Goal: Download file/media

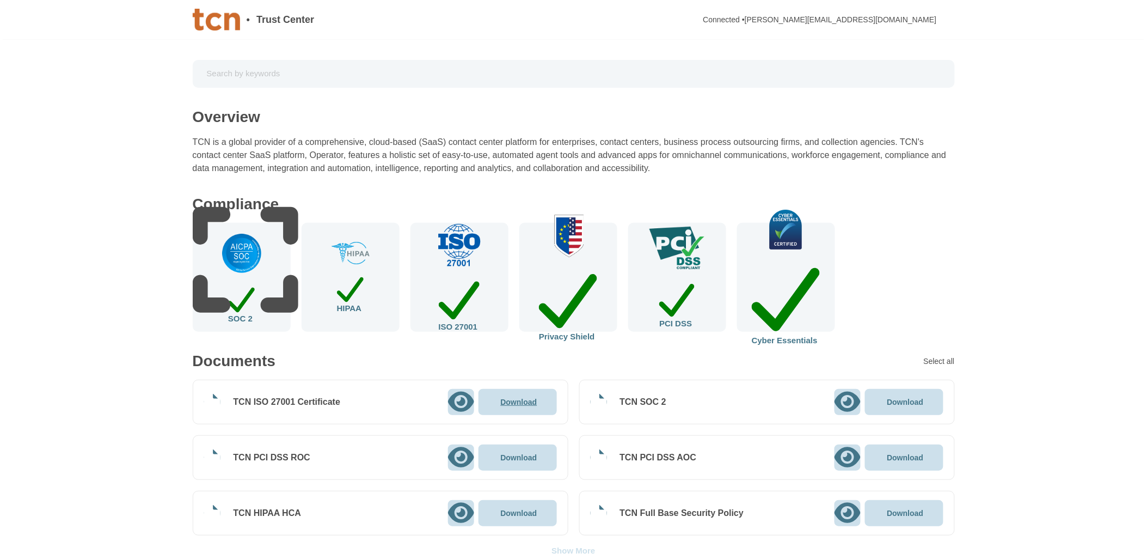
click at [512, 405] on p "Download" at bounding box center [519, 402] width 36 height 8
click at [518, 459] on p "Download" at bounding box center [519, 458] width 36 height 8
click at [903, 403] on p "Download" at bounding box center [905, 402] width 36 height 8
click at [907, 457] on p "Download" at bounding box center [905, 458] width 36 height 8
click at [892, 513] on p "Download" at bounding box center [905, 513] width 36 height 8
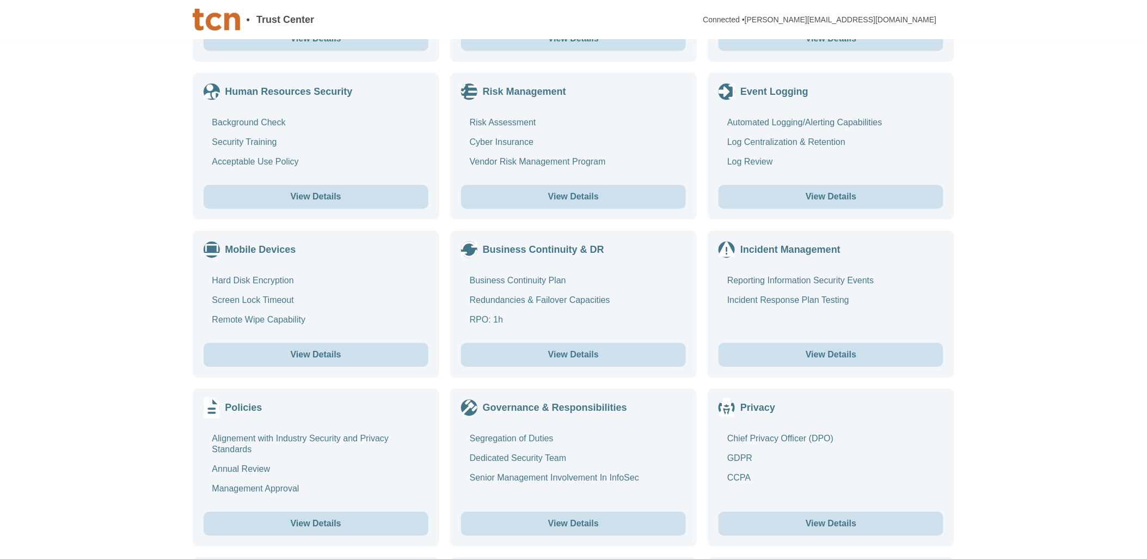
scroll to position [847, 0]
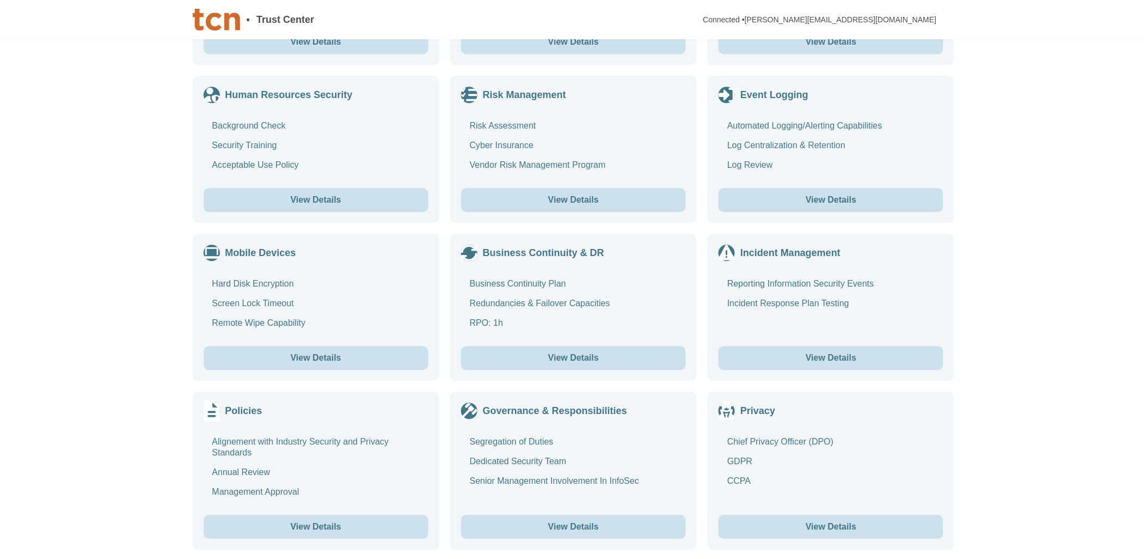
click at [802, 371] on div "Incident Management Reporting Information Security Events Incident Response Pla…" at bounding box center [831, 307] width 247 height 147
click at [802, 361] on button "View Details" at bounding box center [831, 358] width 225 height 24
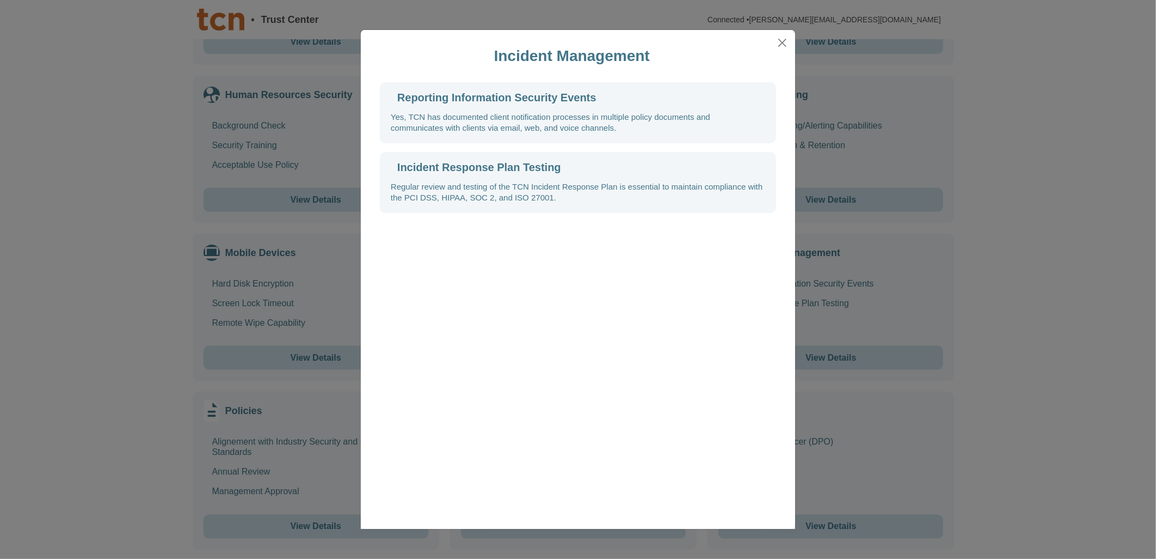
click at [536, 112] on div "Yes, TCN has documented client notification processes in multiple policy docume…" at bounding box center [578, 123] width 375 height 22
click at [779, 49] on button "Close" at bounding box center [783, 42] width 16 height 17
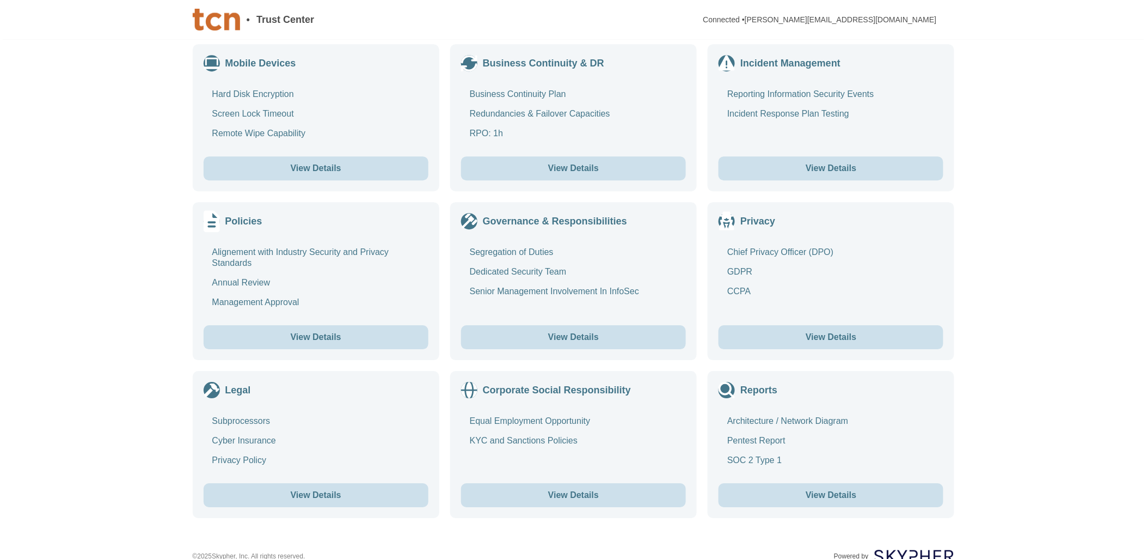
scroll to position [1056, 0]
